Goal: Transaction & Acquisition: Register for event/course

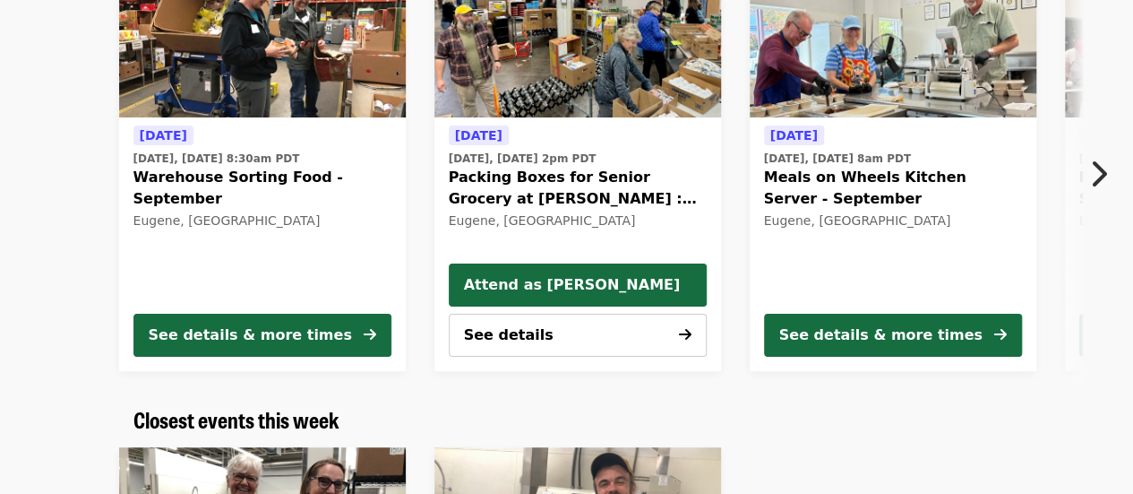
scroll to position [239, 0]
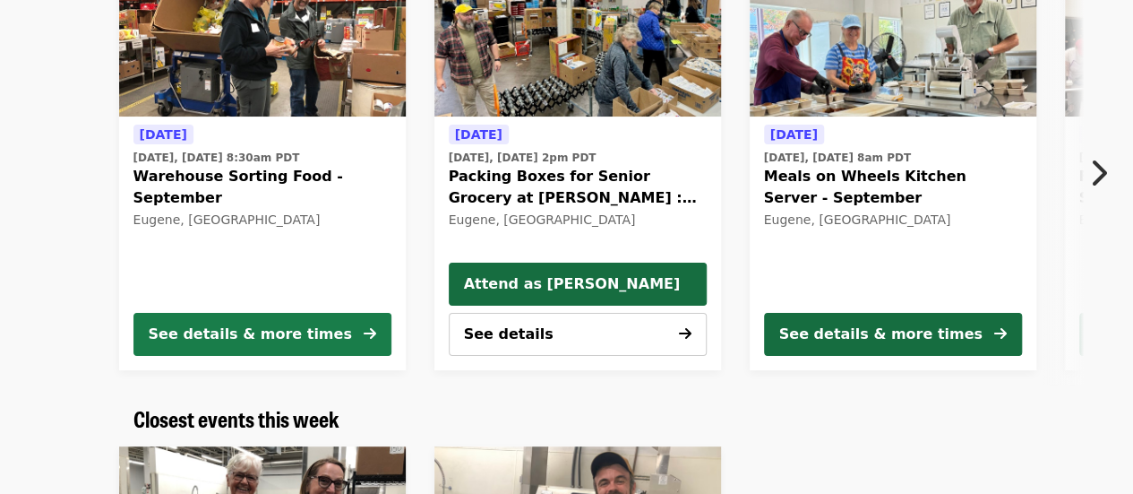
click at [301, 326] on div "See details & more times" at bounding box center [250, 333] width 203 height 21
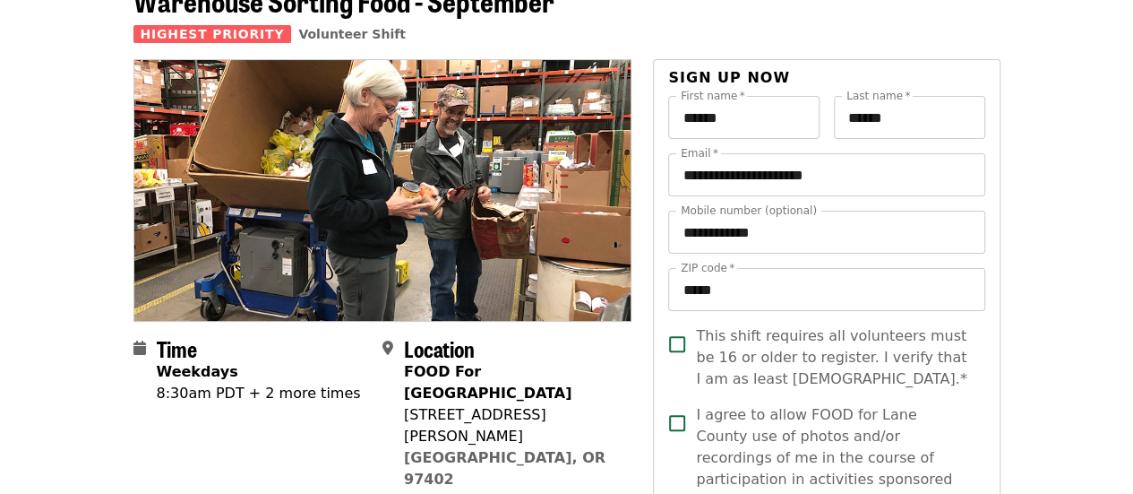
scroll to position [111, 0]
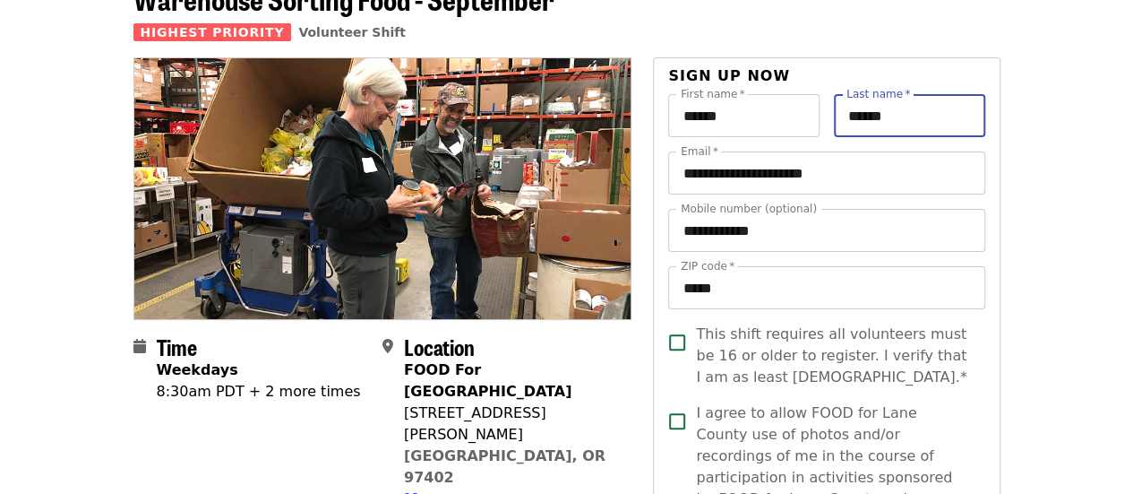
click at [933, 114] on input "******" at bounding box center [909, 115] width 151 height 43
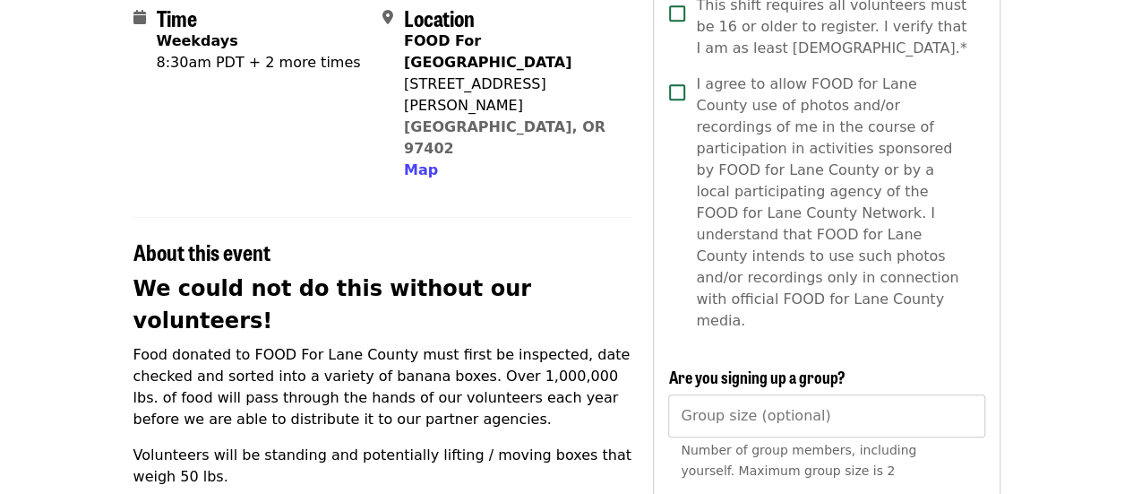
scroll to position [441, 0]
type input "******"
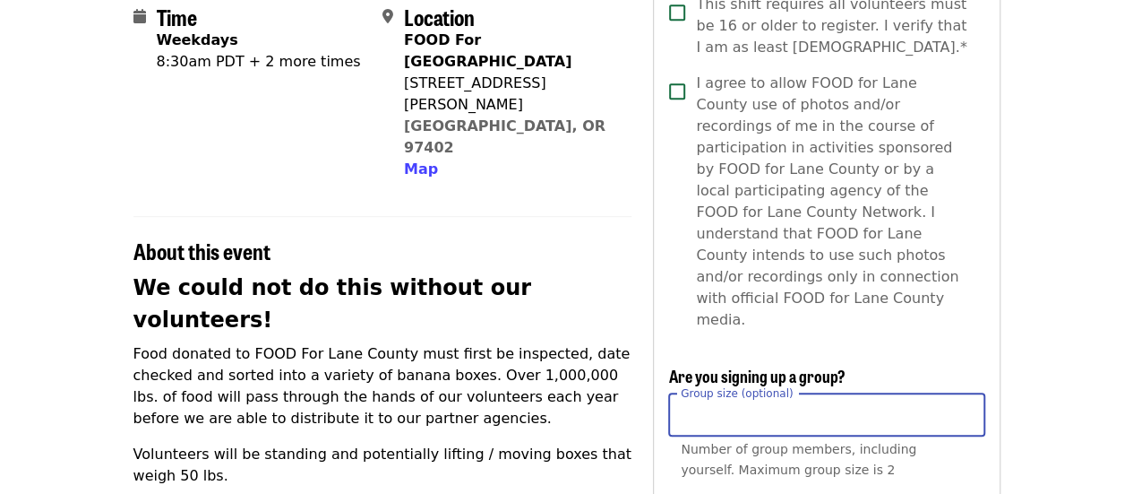
click at [966, 393] on input "*" at bounding box center [826, 414] width 316 height 43
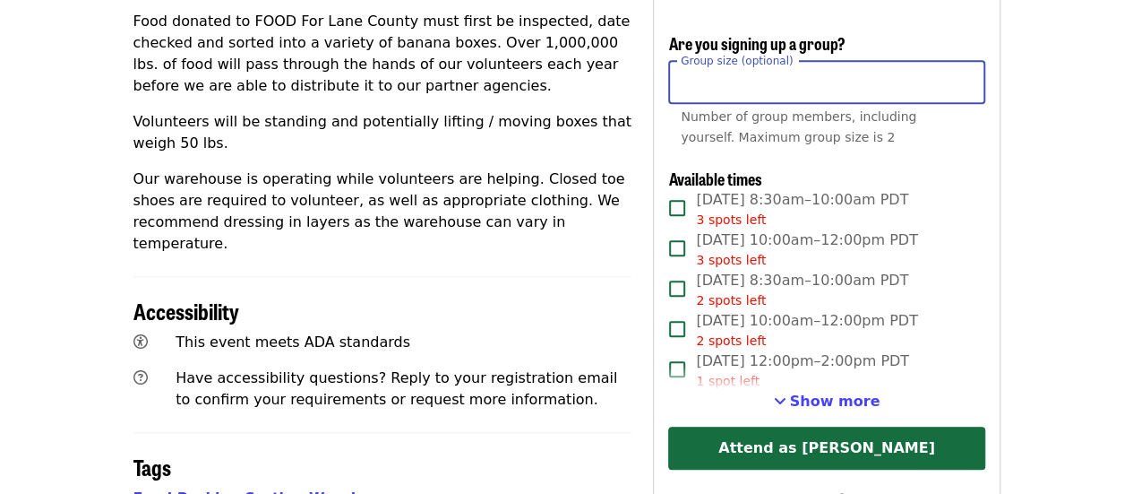
scroll to position [774, 0]
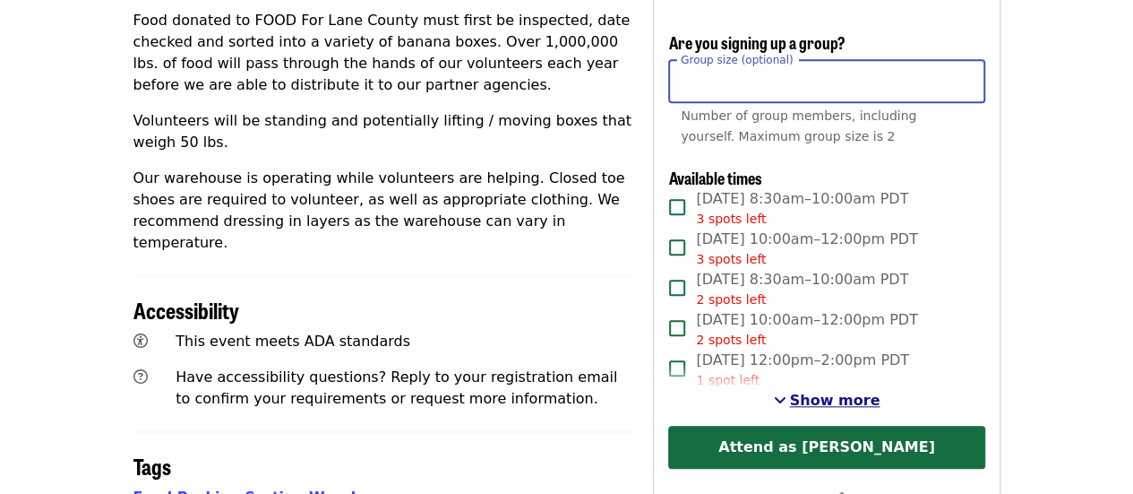
click at [786, 392] on span "See more timeslots" at bounding box center [780, 399] width 13 height 14
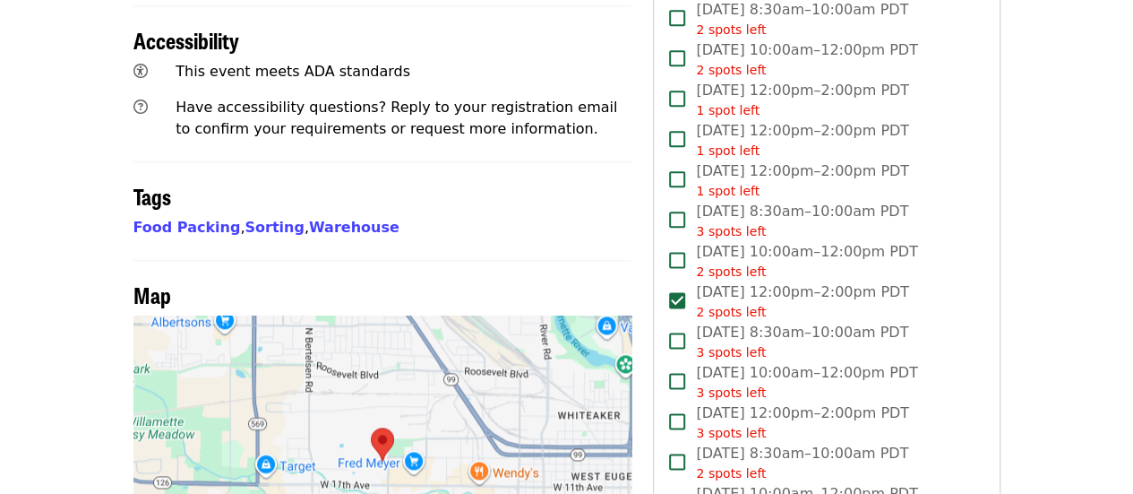
scroll to position [1044, 0]
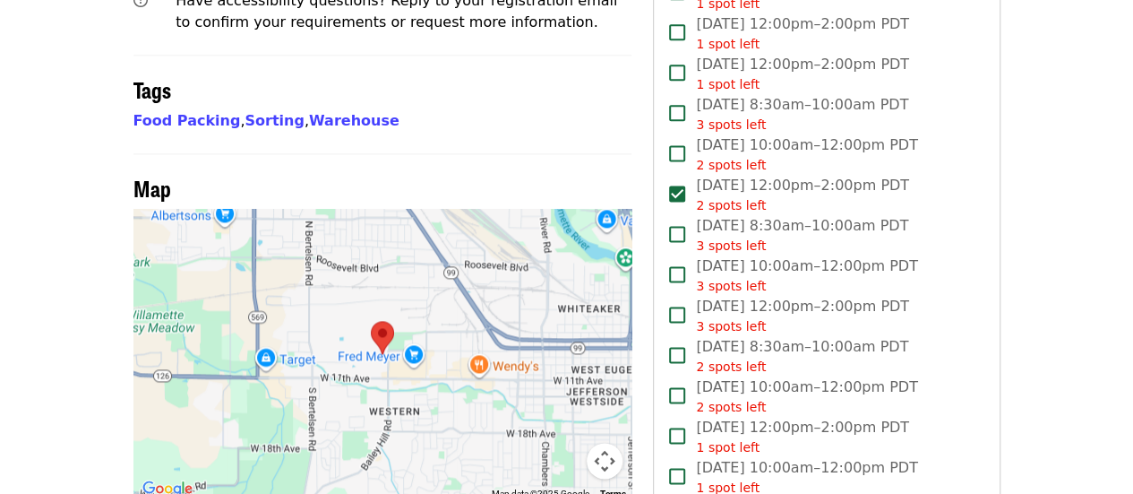
click at [844, 215] on span "[DATE] 8:30am–10:00am PDT 3 spots left" at bounding box center [802, 235] width 212 height 40
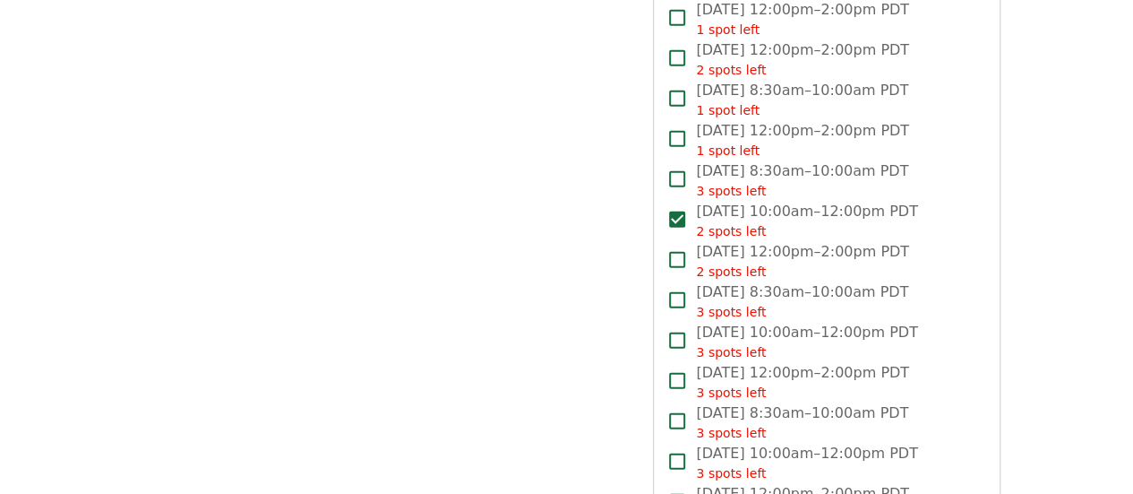
scroll to position [2130, 0]
click at [855, 385] on div "3 spots left" at bounding box center [802, 394] width 213 height 19
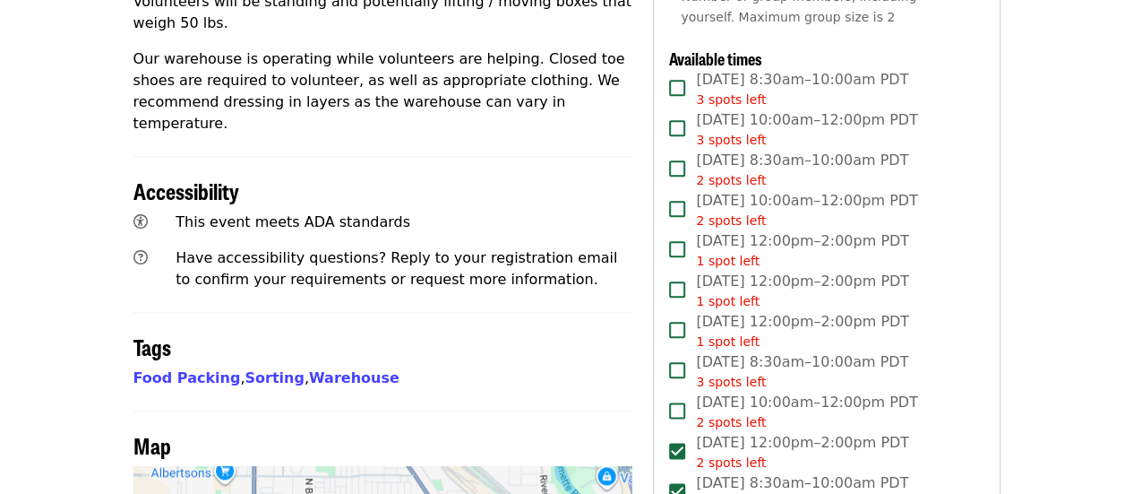
scroll to position [1082, 0]
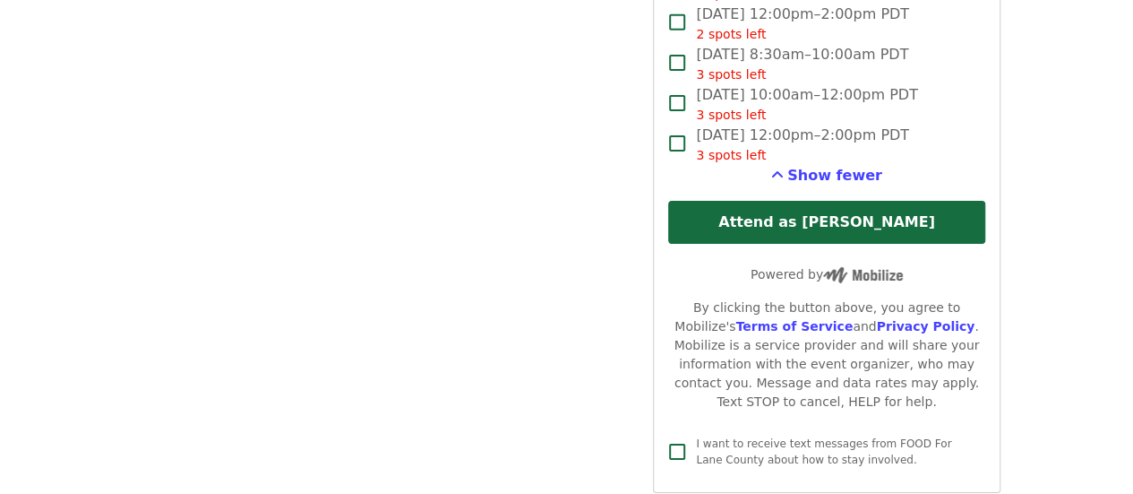
scroll to position [2935, 0]
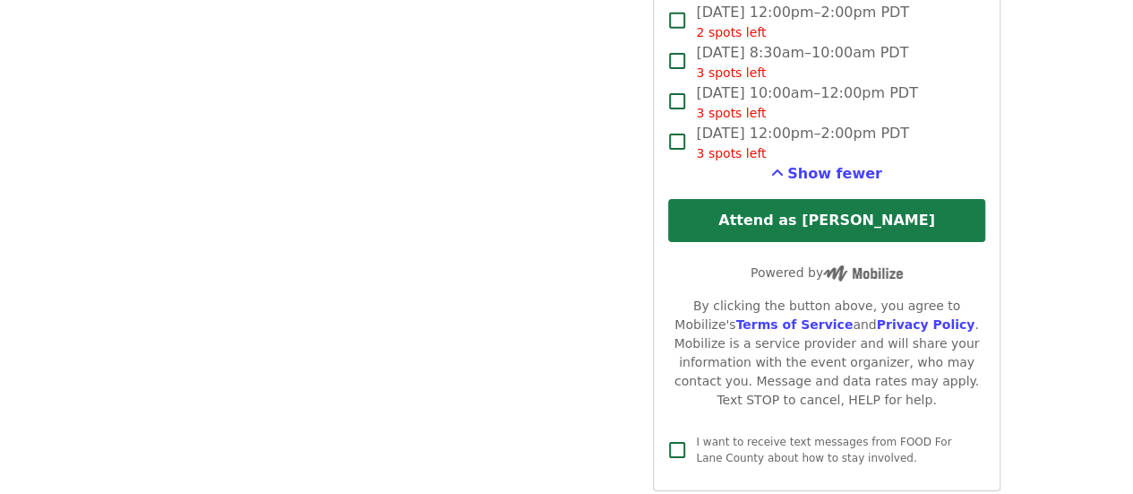
click at [851, 199] on button "Attend as [PERSON_NAME]" at bounding box center [826, 220] width 316 height 43
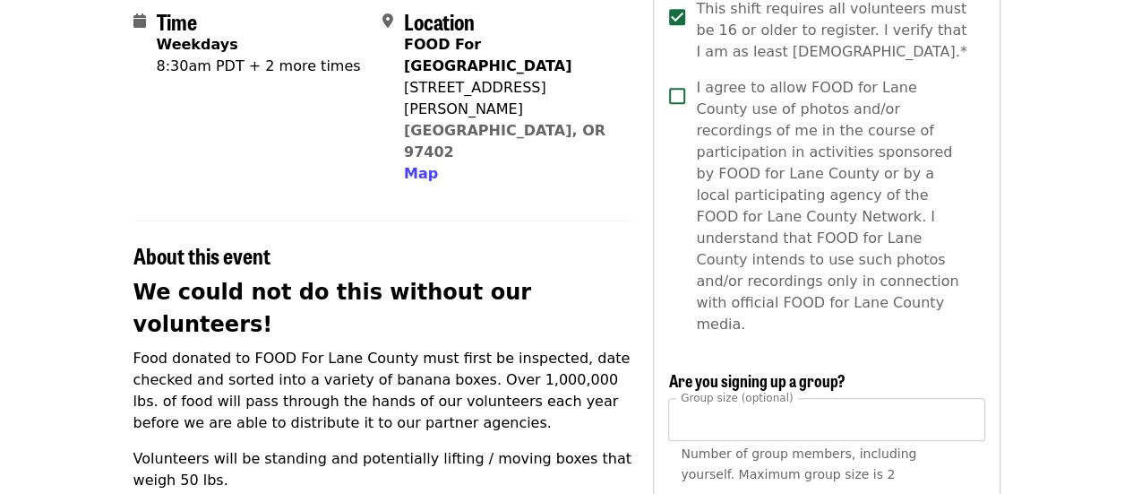
scroll to position [460, 0]
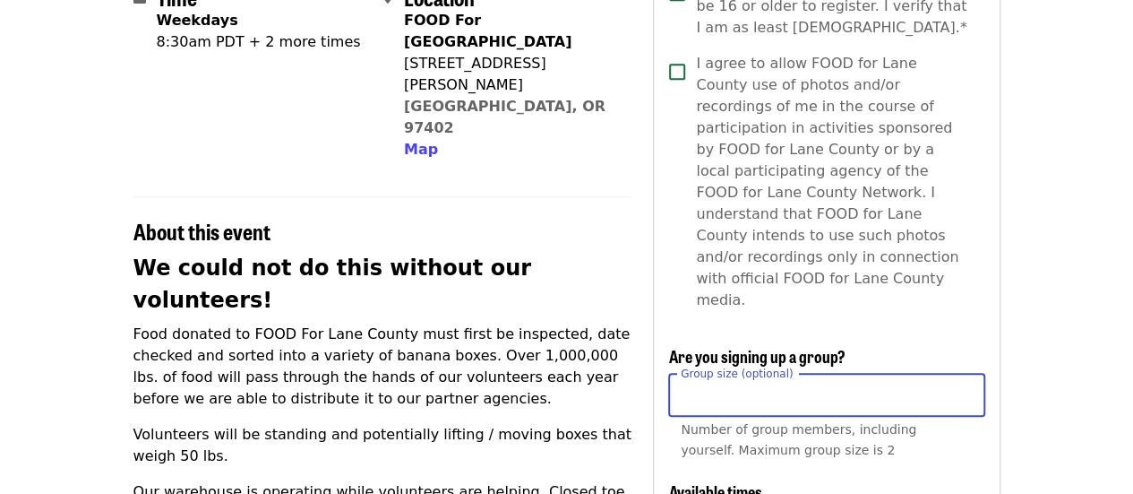
click at [965, 373] on input "*" at bounding box center [826, 394] width 316 height 43
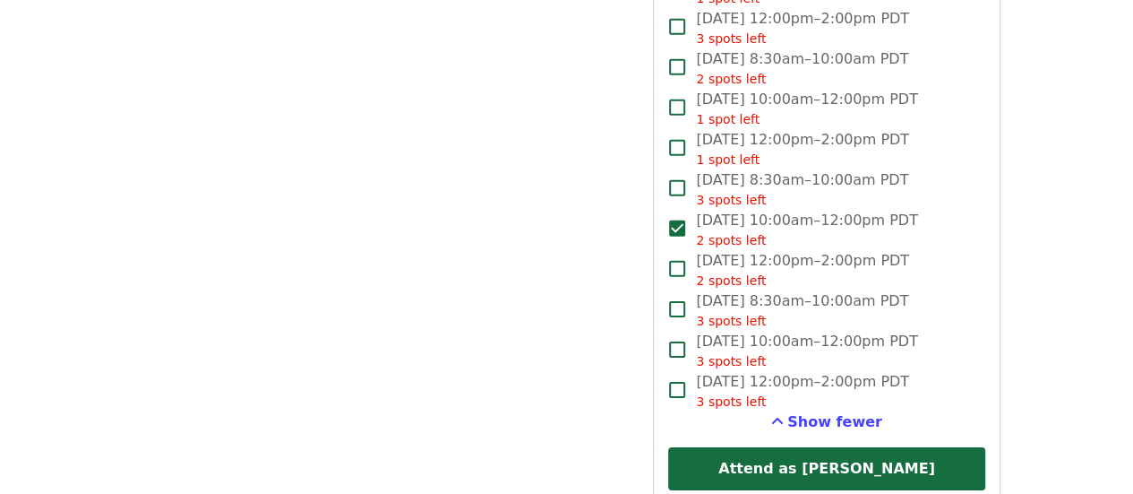
scroll to position [2688, 0]
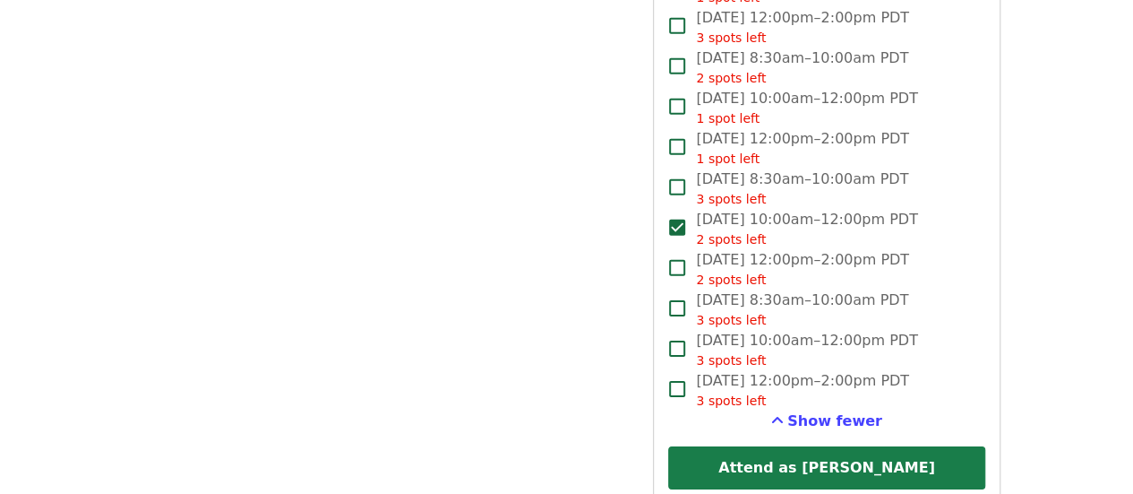
type input "*"
click at [897, 446] on button "Attend as [PERSON_NAME]" at bounding box center [826, 467] width 316 height 43
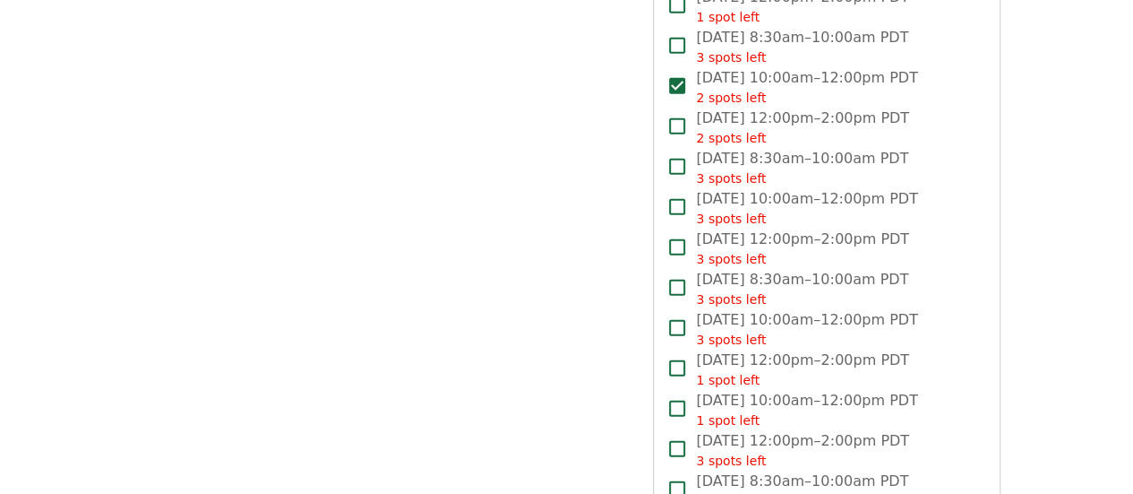
scroll to position [2264, 0]
